Goal: Check status: Check status

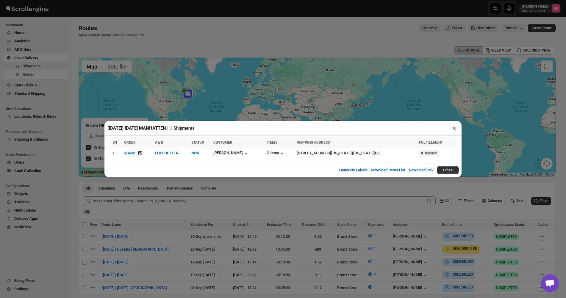
scroll to position [149, 0]
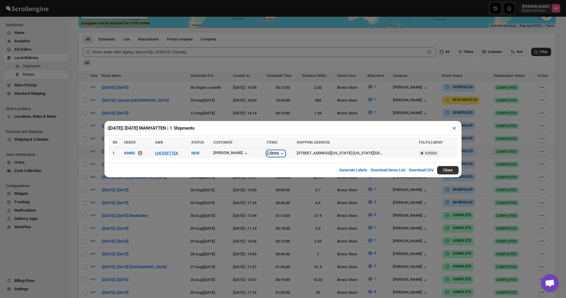
click at [267, 155] on div "2 items" at bounding box center [276, 153] width 18 height 6
click at [267, 154] on div "2 items" at bounding box center [276, 153] width 18 height 6
drag, startPoint x: 331, startPoint y: 214, endPoint x: 338, endPoint y: 218, distance: 7.8
click at [334, 215] on div "([DATE]) [DATE] MANHATTEN | 1 Shipments × SN ORDER AWB STATUS CUSTOMER ITEMS SH…" at bounding box center [283, 149] width 566 height 298
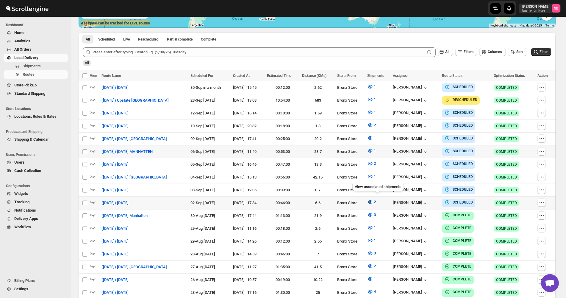
click at [371, 199] on button "2" at bounding box center [372, 202] width 16 height 10
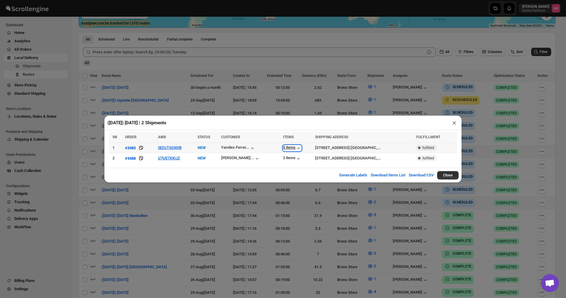
click at [283, 149] on div "5 items" at bounding box center [292, 148] width 18 height 6
click at [283, 158] on div "2 items" at bounding box center [292, 158] width 18 height 6
click at [329, 206] on div "([DATE]) [DATE] | 2 Shipments × SN ORDER AWB STATUS CUSTOMER ITEMS SHIPPING ADD…" at bounding box center [283, 149] width 566 height 298
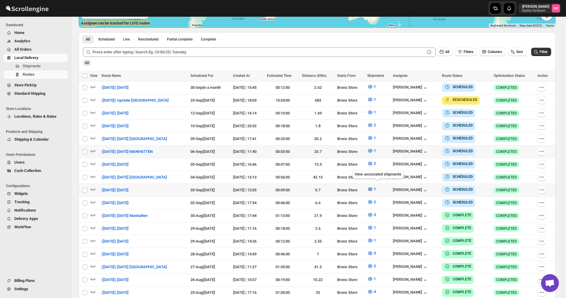
click at [376, 187] on span "1" at bounding box center [375, 189] width 2 height 4
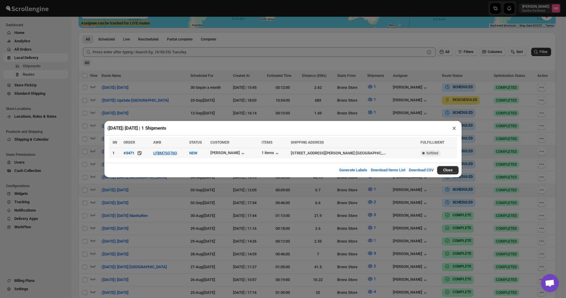
click at [275, 150] on div "1 items" at bounding box center [274, 153] width 25 height 7
click at [272, 154] on div "1 items" at bounding box center [271, 153] width 18 height 6
click at [280, 201] on div "([DATE]) [DATE] | 1 Shipments × SN ORDER AWB STATUS CUSTOMER ITEMS SHIPPING ADD…" at bounding box center [283, 149] width 566 height 298
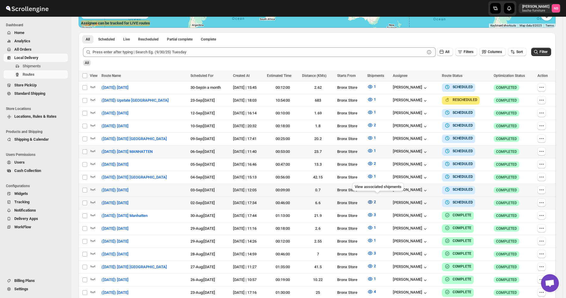
click at [373, 201] on icon "button" at bounding box center [370, 202] width 6 height 6
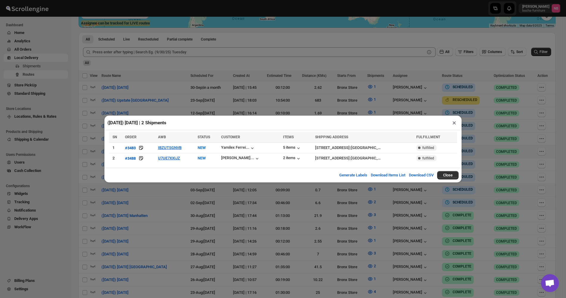
click at [295, 206] on div "([DATE]) [DATE] | 2 Shipments × SN ORDER AWB STATUS CUSTOMER ITEMS SHIPPING ADD…" at bounding box center [283, 149] width 566 height 298
